Goal: Transaction & Acquisition: Download file/media

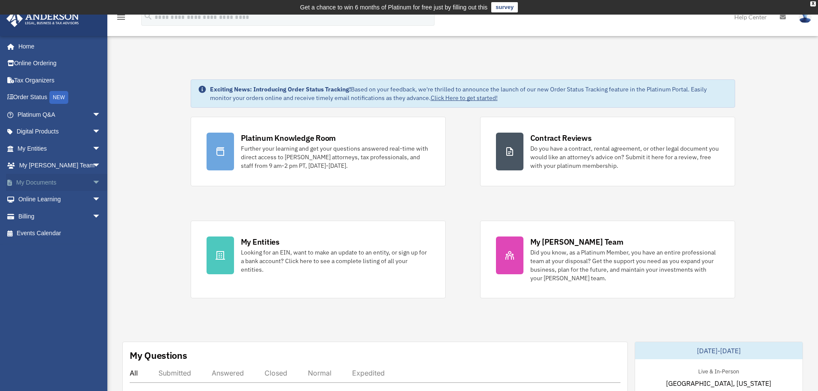
click at [57, 186] on link "My Documents arrow_drop_down" at bounding box center [60, 182] width 108 height 17
click at [92, 183] on span "arrow_drop_down" at bounding box center [100, 183] width 17 height 18
click at [34, 201] on link "Box" at bounding box center [63, 199] width 102 height 17
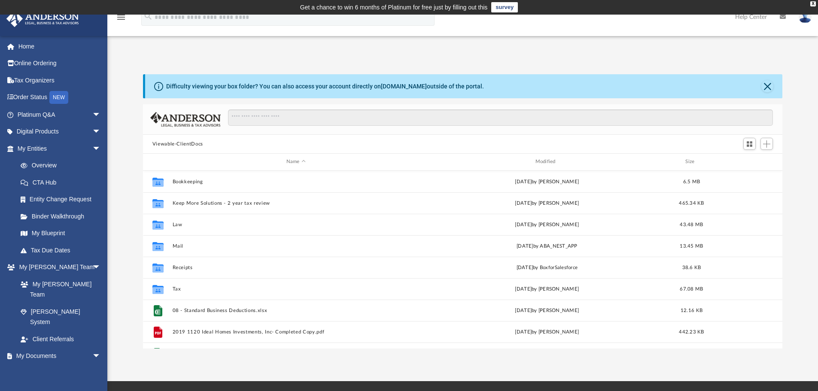
scroll to position [189, 633]
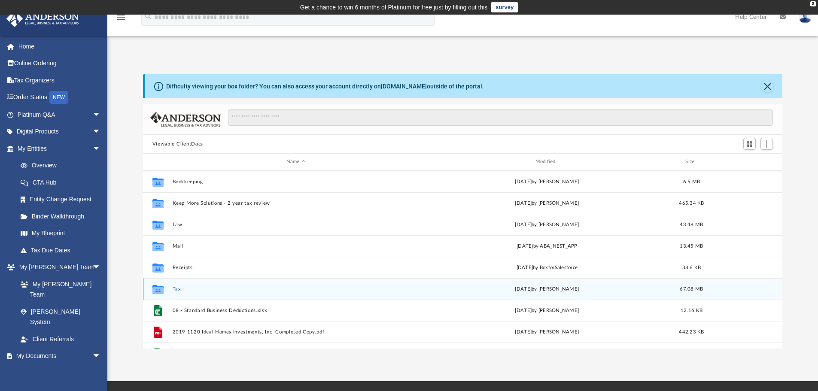
click at [177, 291] on button "Tax" at bounding box center [295, 289] width 247 height 6
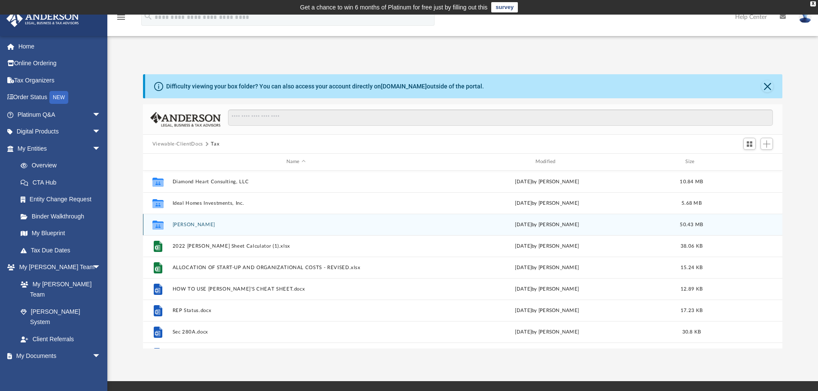
click at [197, 229] on div "Collaborated Folder [PERSON_NAME] [DATE] by [PERSON_NAME] 50.43 MB" at bounding box center [463, 224] width 640 height 21
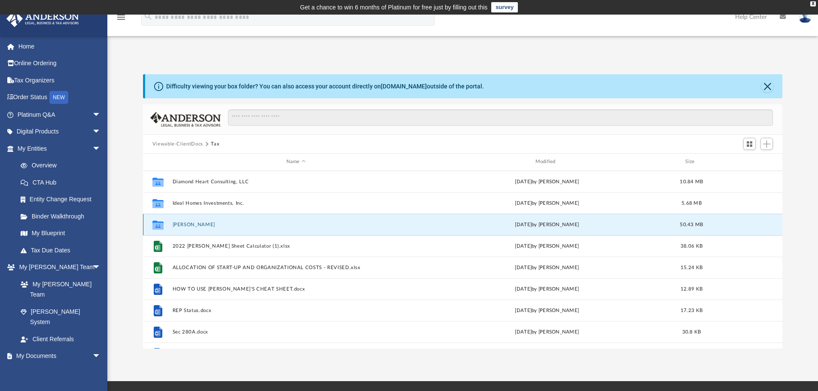
click at [197, 226] on button "[PERSON_NAME]" at bounding box center [295, 225] width 247 height 6
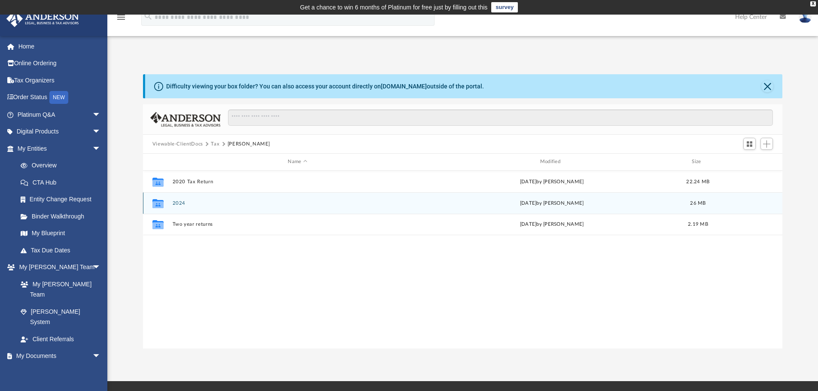
click at [174, 205] on button "2024" at bounding box center [297, 204] width 250 height 6
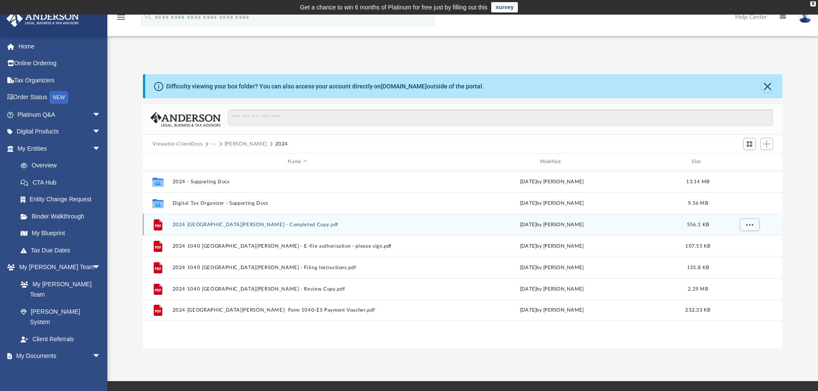
click at [265, 226] on button "2024 [GEOGRAPHIC_DATA][PERSON_NAME] - Completed Copy.pdf" at bounding box center [297, 225] width 250 height 6
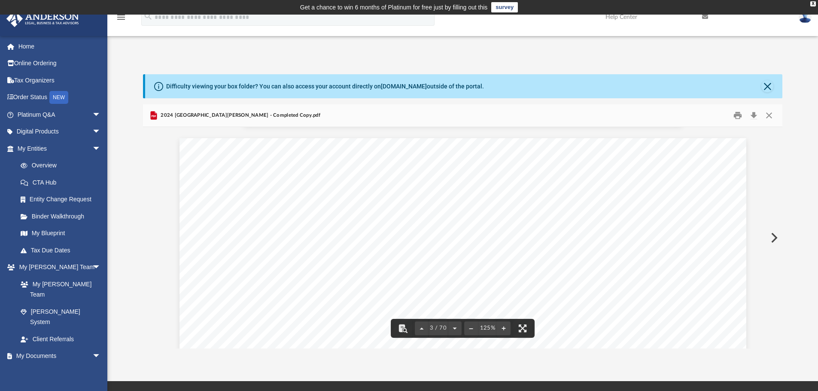
scroll to position [1160, 0]
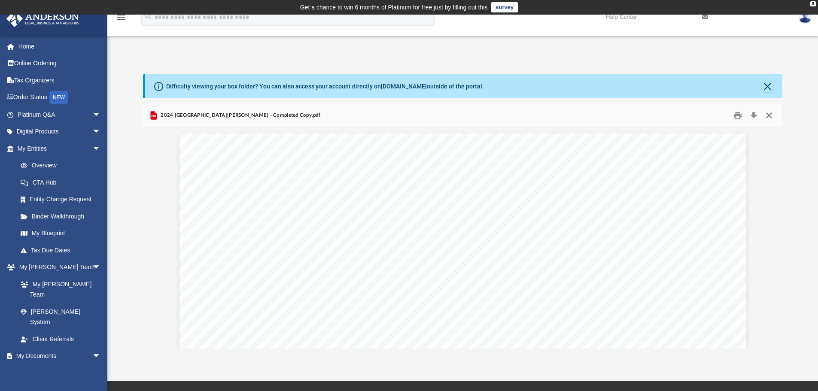
click at [771, 117] on button "Close" at bounding box center [769, 115] width 15 height 13
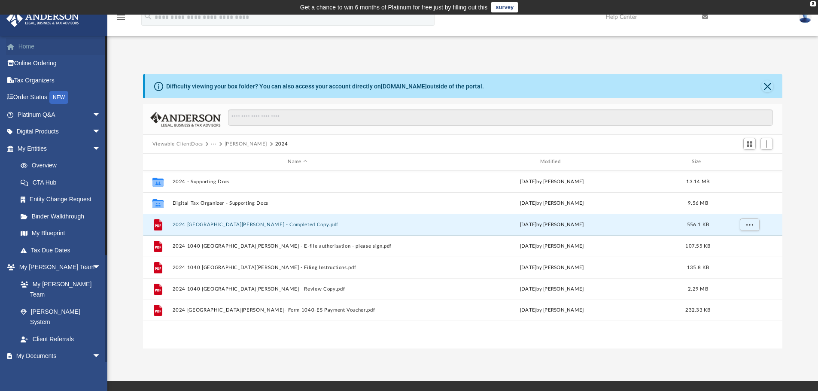
click at [39, 52] on link "Home" at bounding box center [60, 46] width 108 height 17
